Goal: Check status: Check status

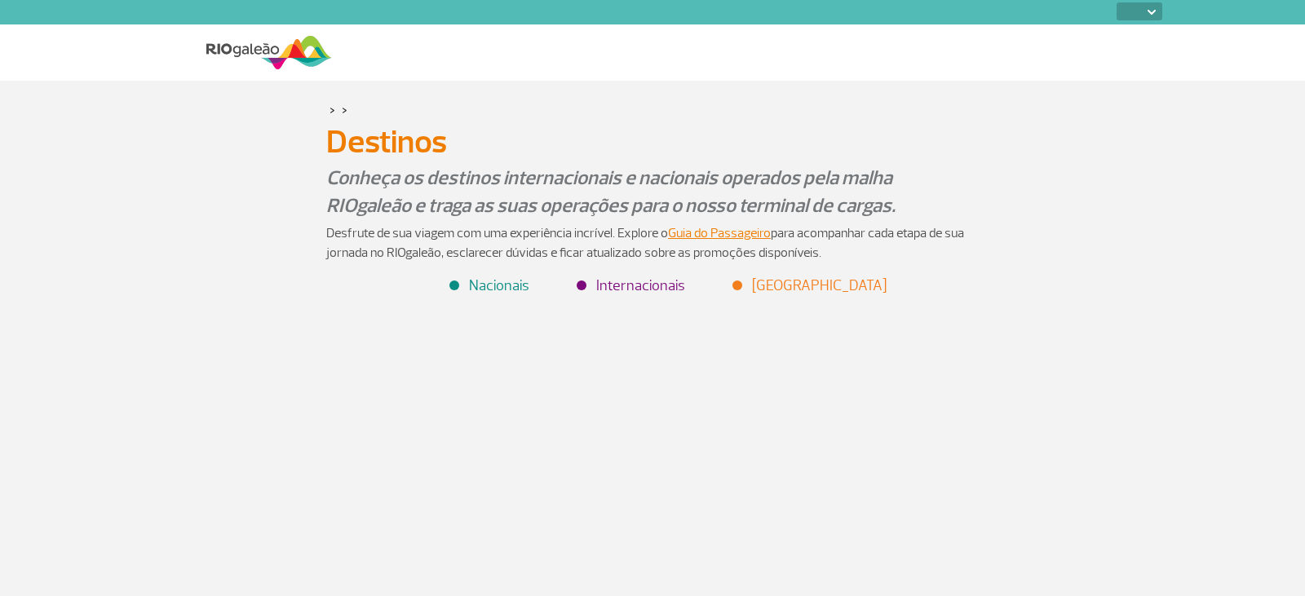
select select
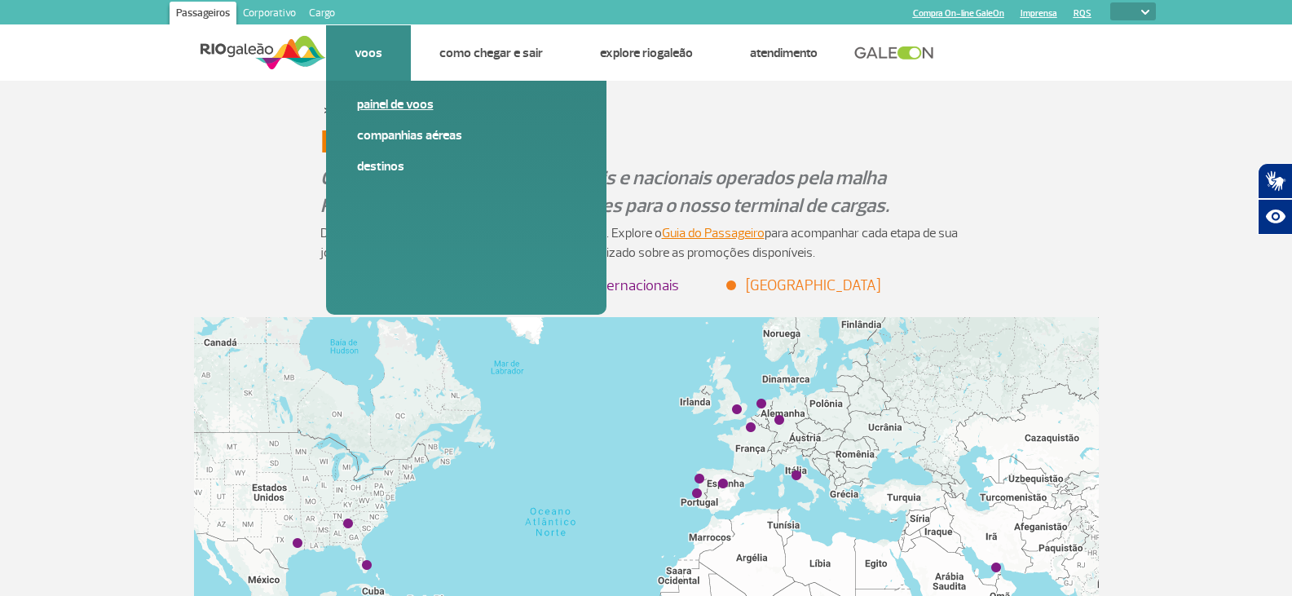
click at [377, 104] on link "Painel de voos" at bounding box center [466, 104] width 219 height 18
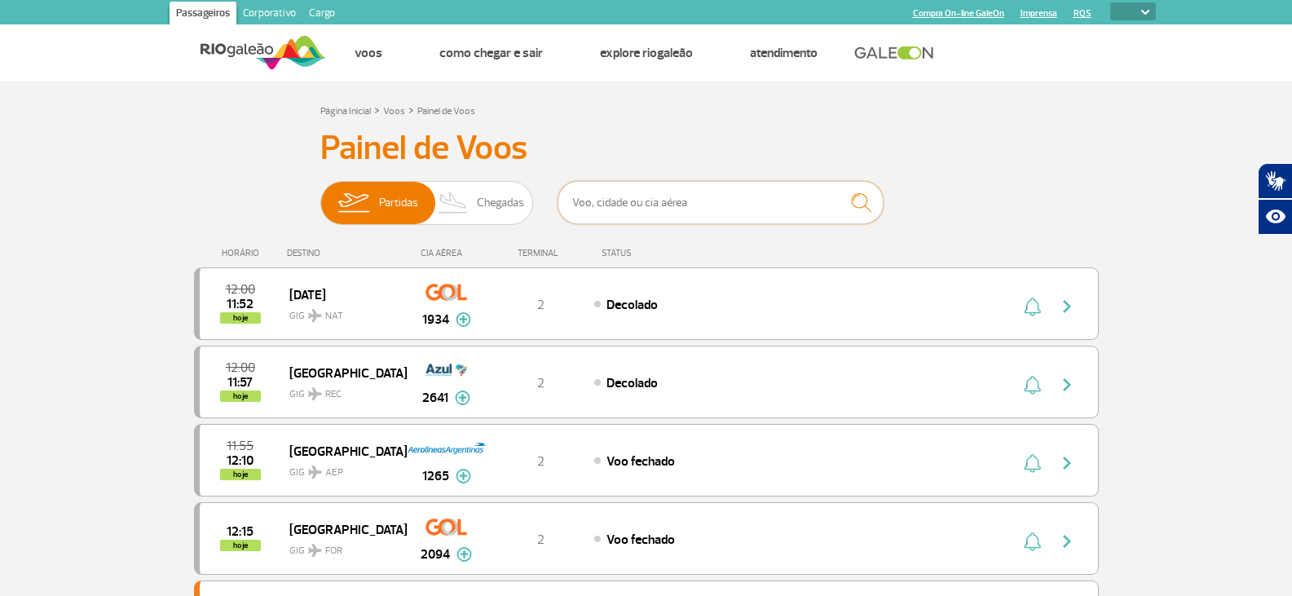
click at [590, 198] on input "text" at bounding box center [721, 202] width 326 height 43
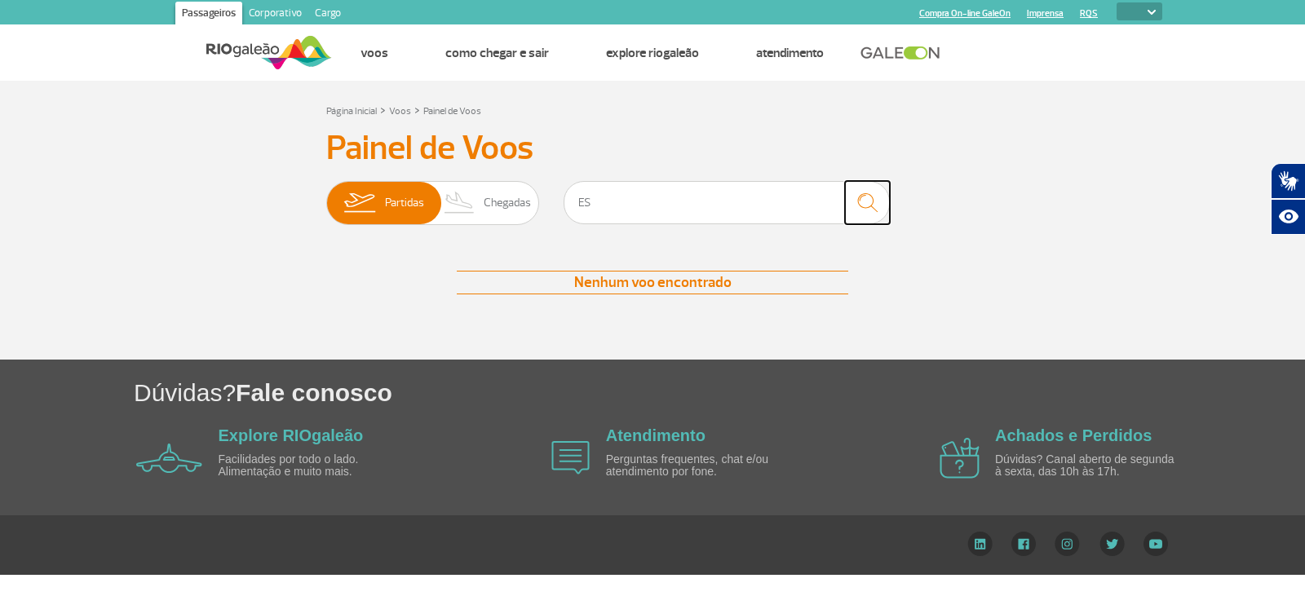
click at [867, 202] on img "submit" at bounding box center [867, 202] width 35 height 33
click at [611, 203] on input "ES" at bounding box center [726, 202] width 326 height 43
type input "E"
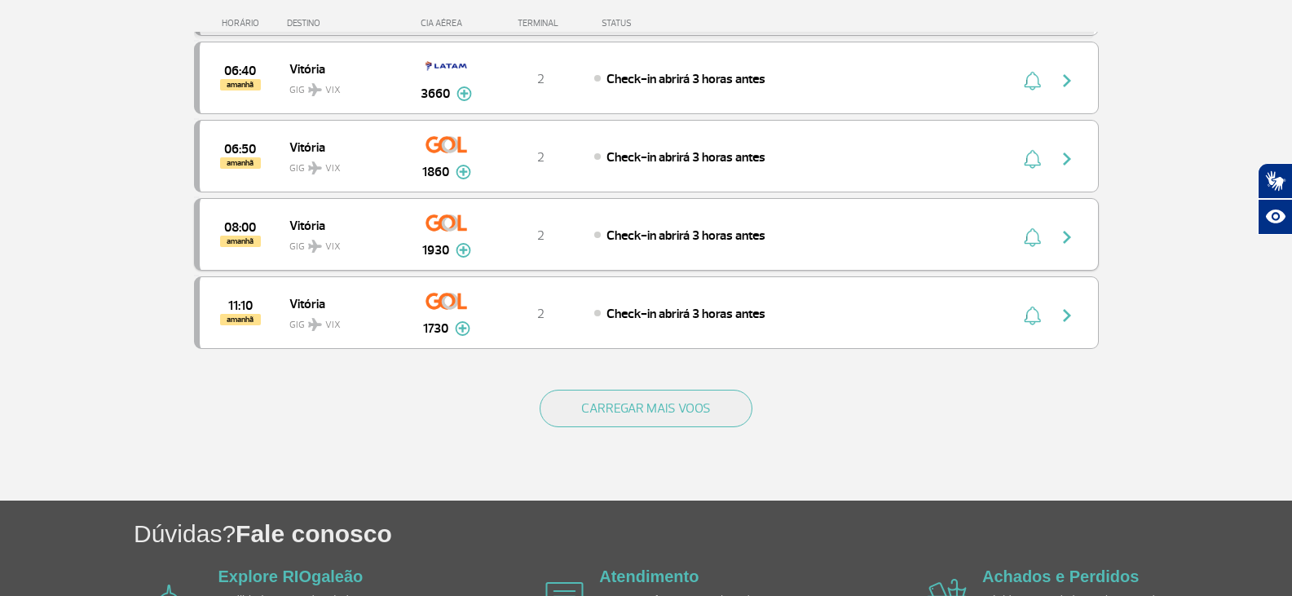
scroll to position [734, 0]
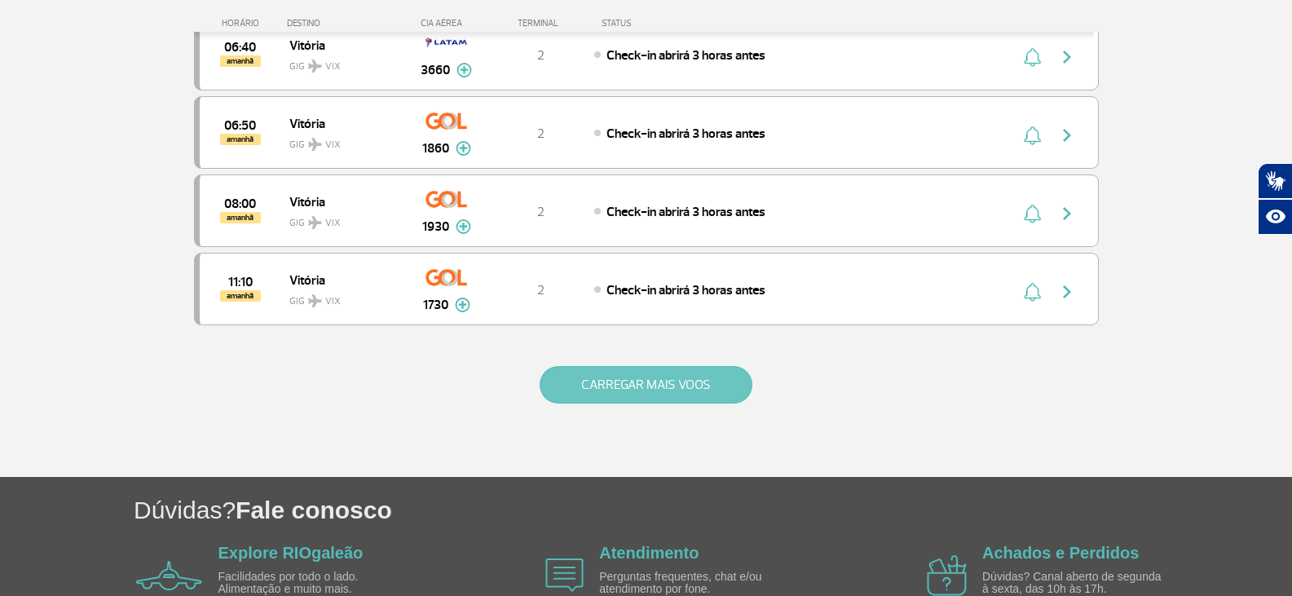
type input "vitoria"
click at [624, 387] on button "CARREGAR MAIS VOOS" at bounding box center [646, 385] width 213 height 38
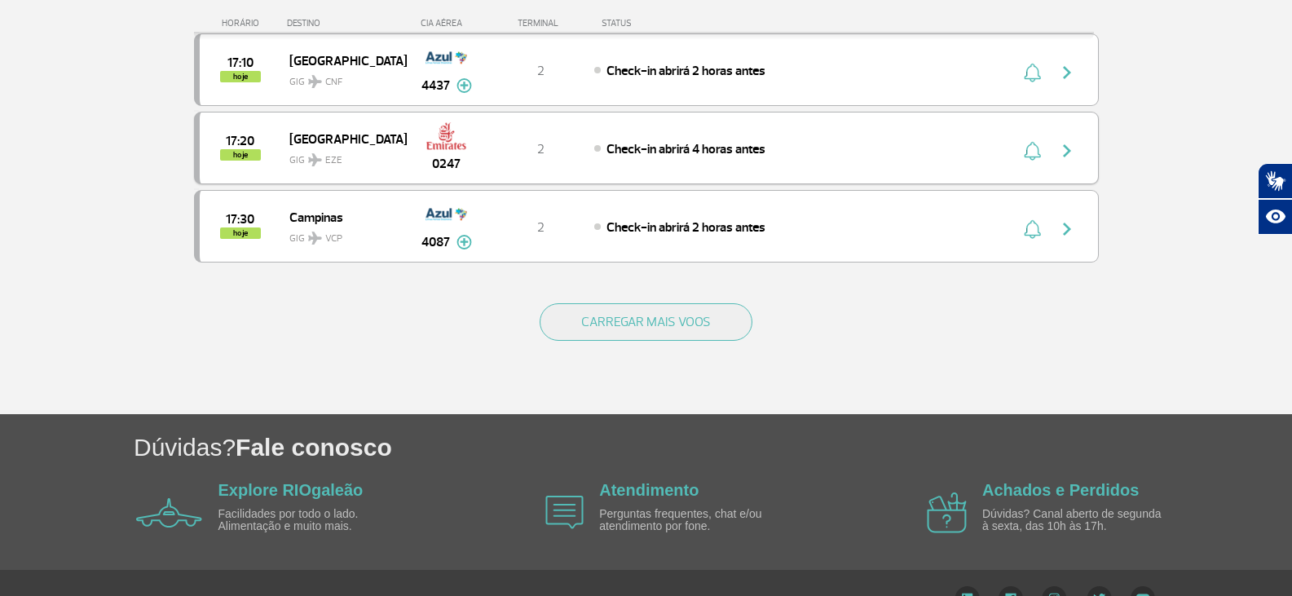
scroll to position [3167, 0]
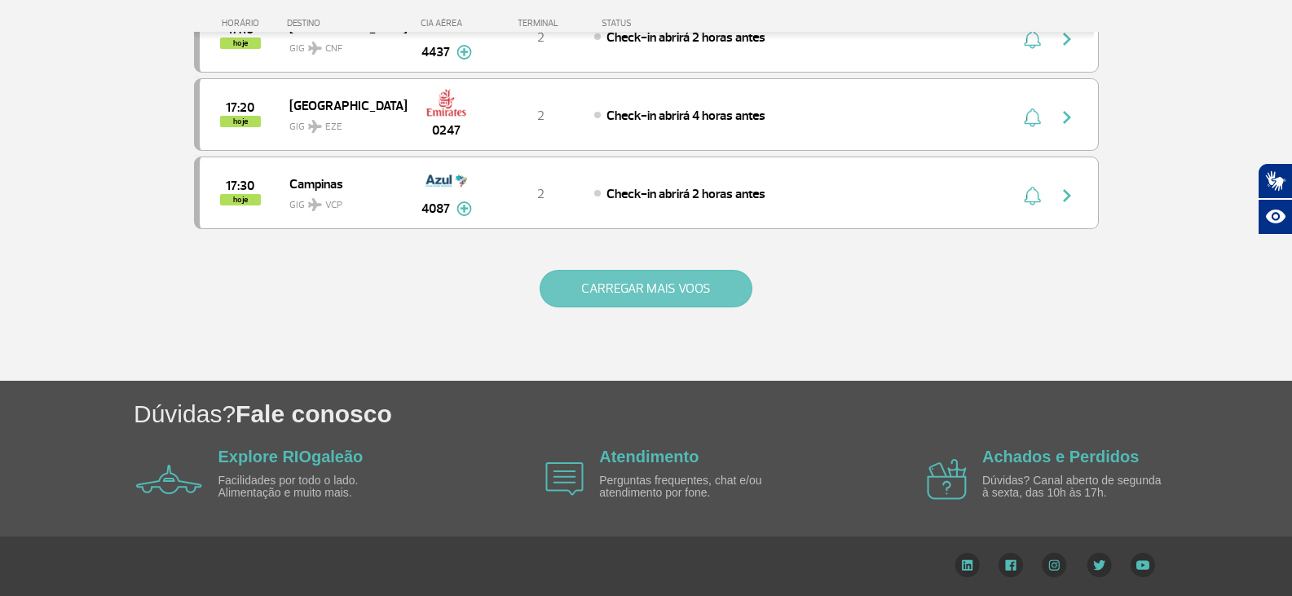
click at [664, 290] on button "CARREGAR MAIS VOOS" at bounding box center [646, 289] width 213 height 38
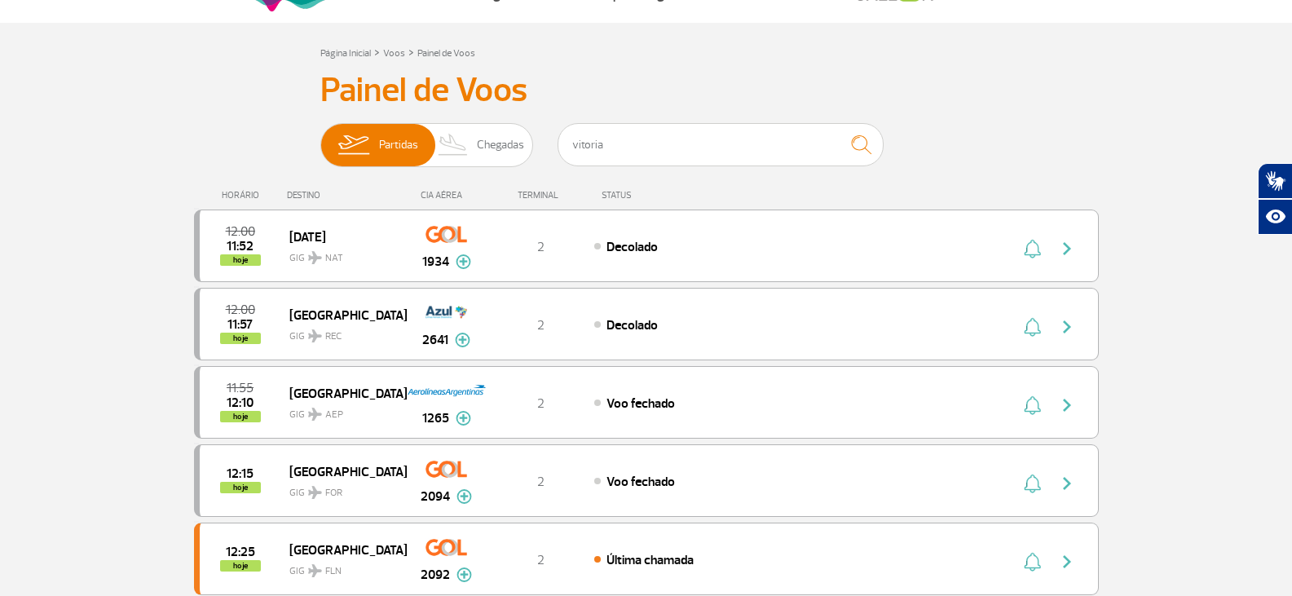
scroll to position [0, 0]
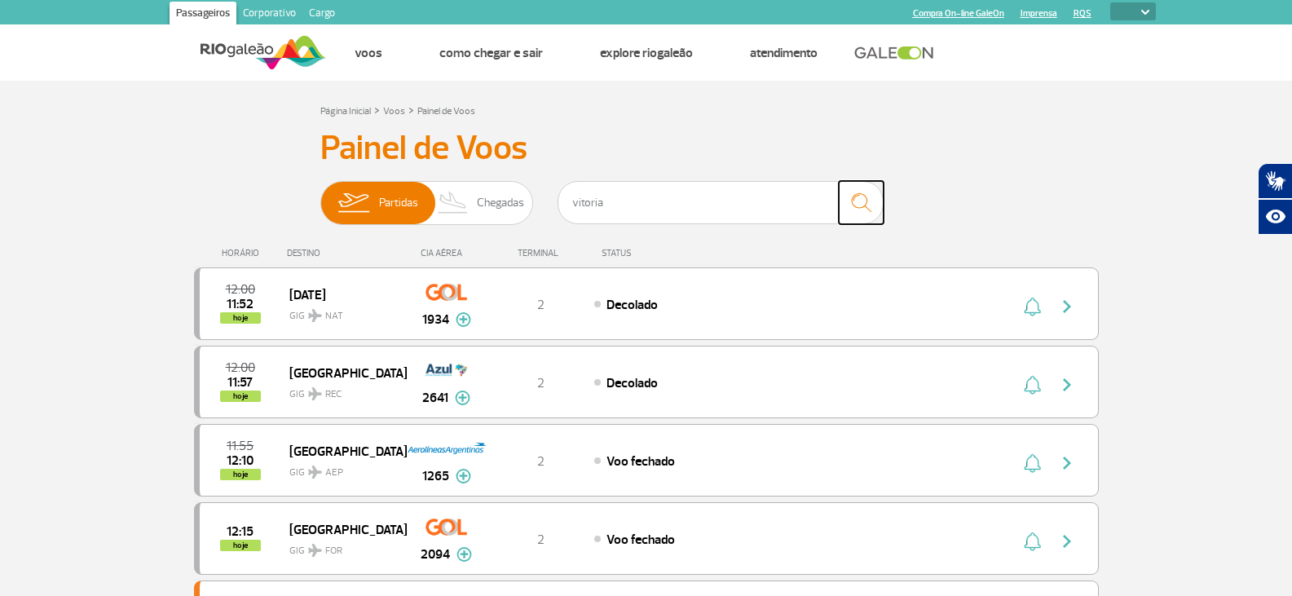
click at [859, 205] on img "submit" at bounding box center [861, 202] width 35 height 33
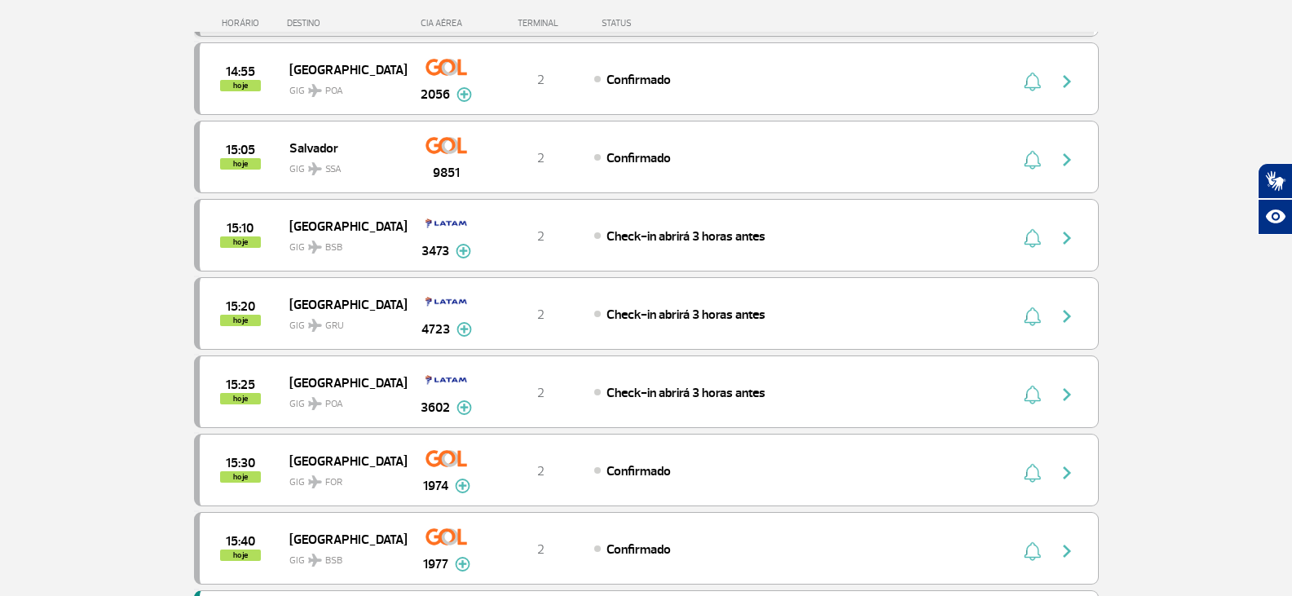
scroll to position [1471, 0]
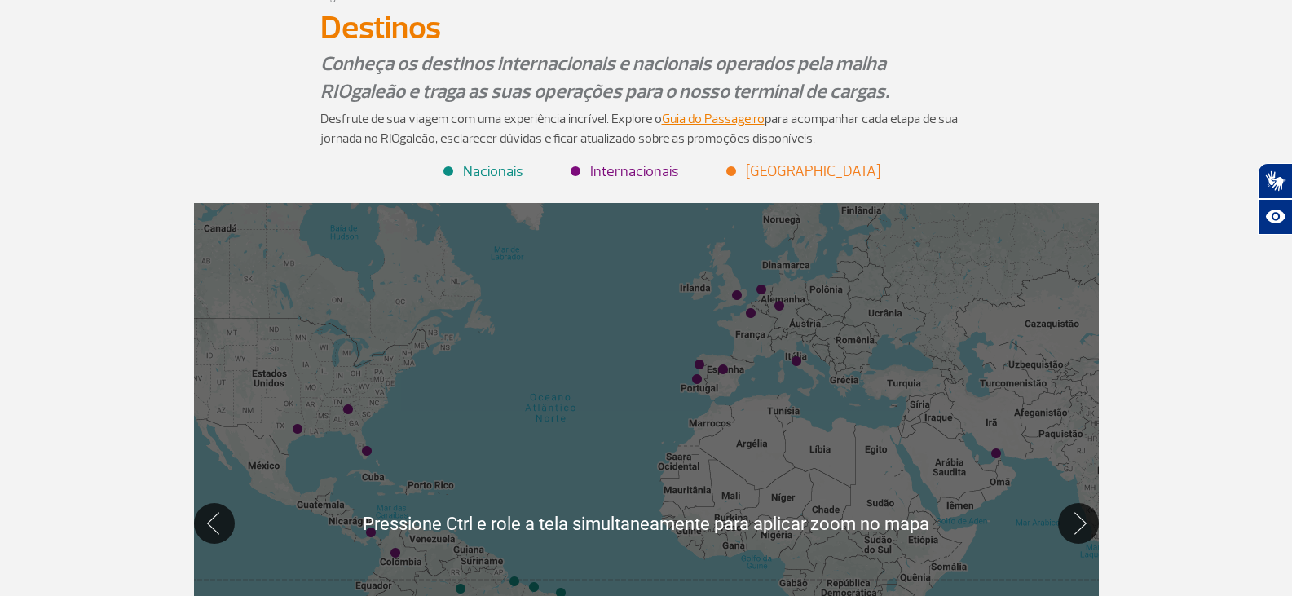
scroll to position [245, 0]
